Goal: Task Accomplishment & Management: Manage account settings

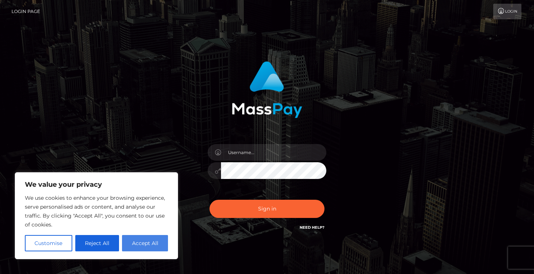
click at [140, 245] on button "Accept All" at bounding box center [145, 243] width 46 height 16
checkbox input "true"
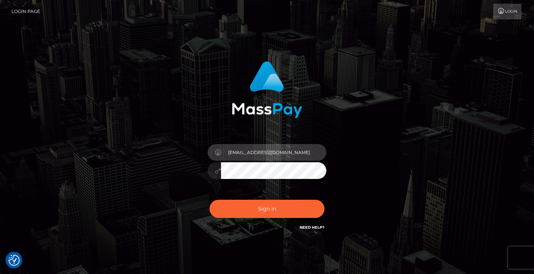
type input "[EMAIL_ADDRESS][DOMAIN_NAME]"
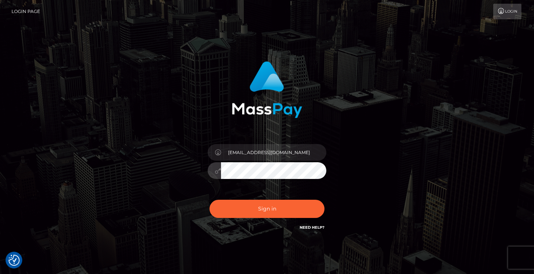
click at [267, 208] on button "Sign in" at bounding box center [267, 209] width 115 height 18
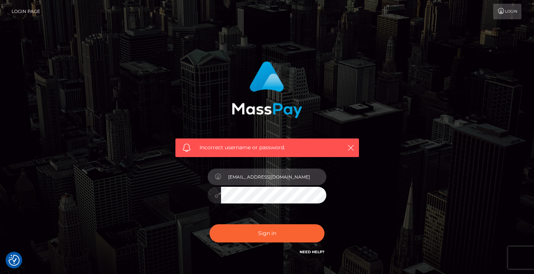
type input "[EMAIL_ADDRESS][DOMAIN_NAME]"
click at [267, 233] on button "Sign in" at bounding box center [267, 233] width 115 height 18
type input "[EMAIL_ADDRESS][DOMAIN_NAME]"
click at [280, 230] on button "Sign in" at bounding box center [267, 233] width 115 height 18
